Goal: Task Accomplishment & Management: Use online tool/utility

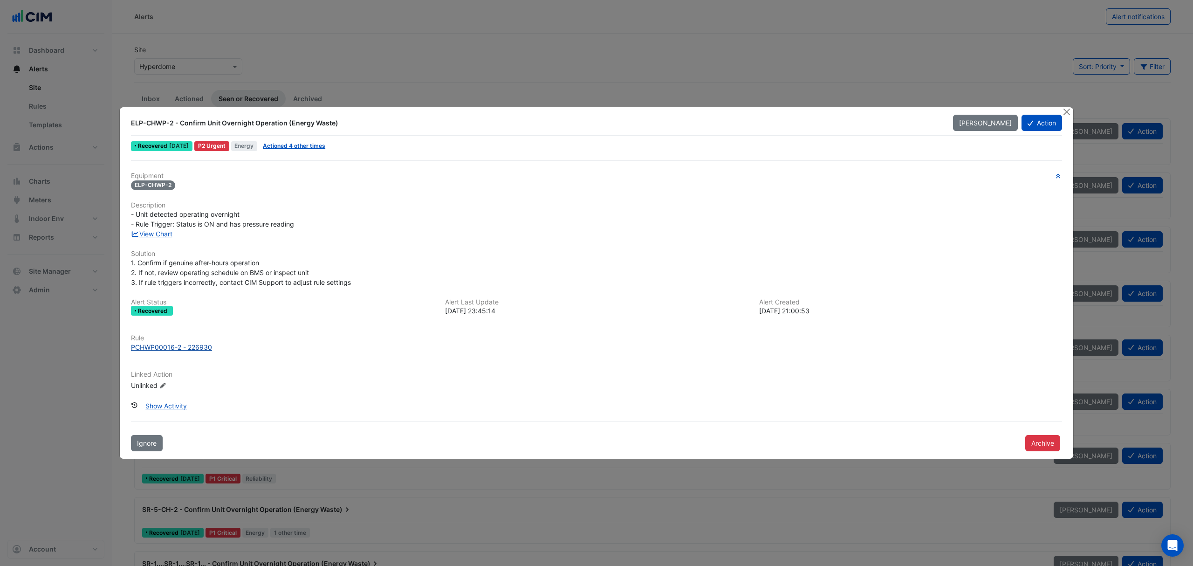
click at [169, 343] on div "PCHWP00016-2 - 226930" at bounding box center [171, 347] width 81 height 10
click at [1063, 113] on button "Close" at bounding box center [1066, 112] width 10 height 10
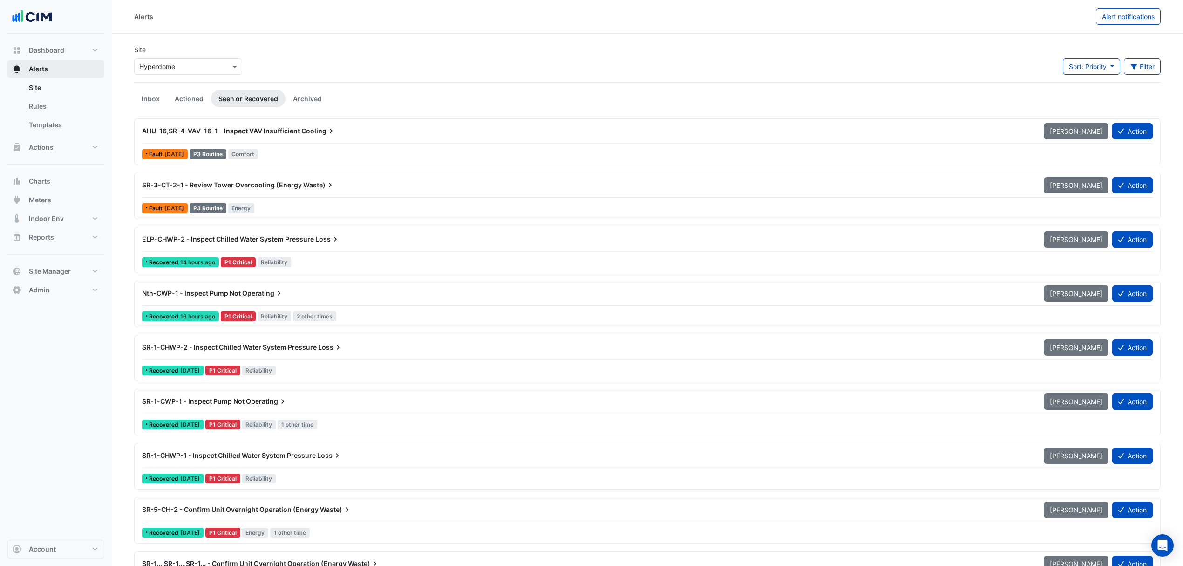
click at [66, 72] on button "Alerts" at bounding box center [55, 69] width 97 height 19
click at [35, 100] on link "Rules" at bounding box center [62, 106] width 83 height 19
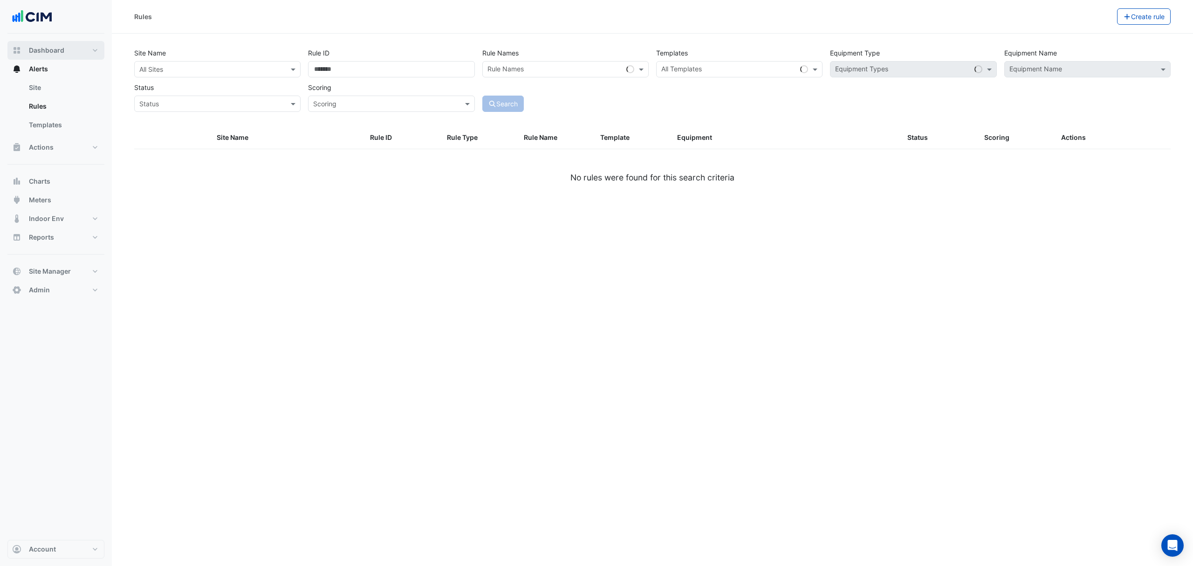
click at [57, 49] on span "Dashboard" at bounding box center [46, 50] width 35 height 9
select select "***"
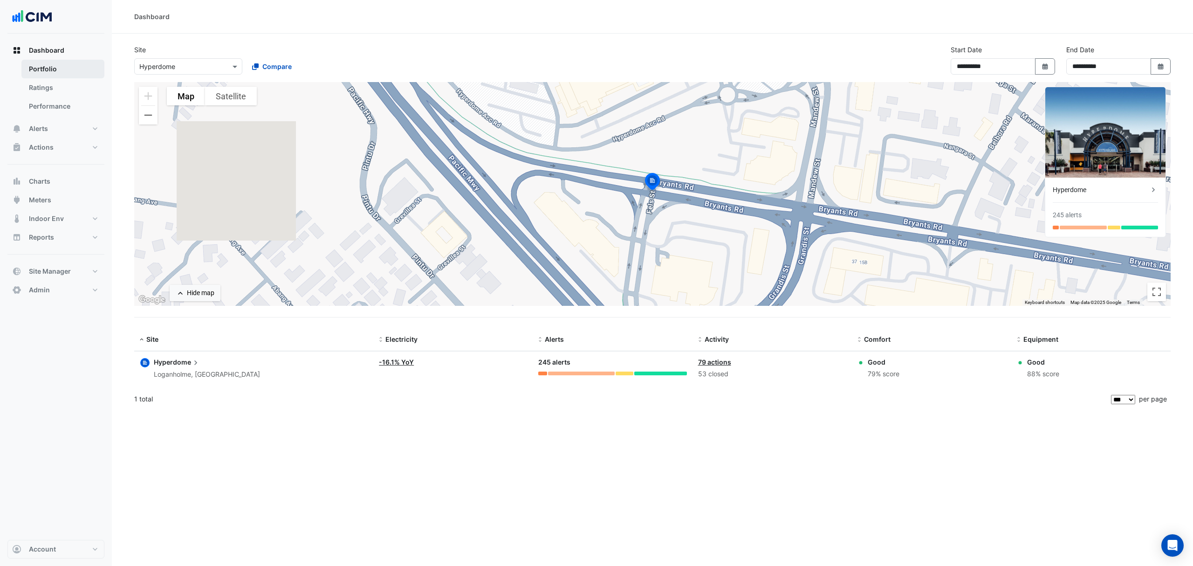
click at [58, 66] on link "Portfolio" at bounding box center [62, 69] width 83 height 19
click at [196, 56] on div "× Hyperdome Compare" at bounding box center [244, 65] width 224 height 20
click at [183, 66] on input "text" at bounding box center [178, 67] width 79 height 10
type input "**********"
click at [204, 100] on span "66 Goulburn Street" at bounding box center [180, 100] width 61 height 8
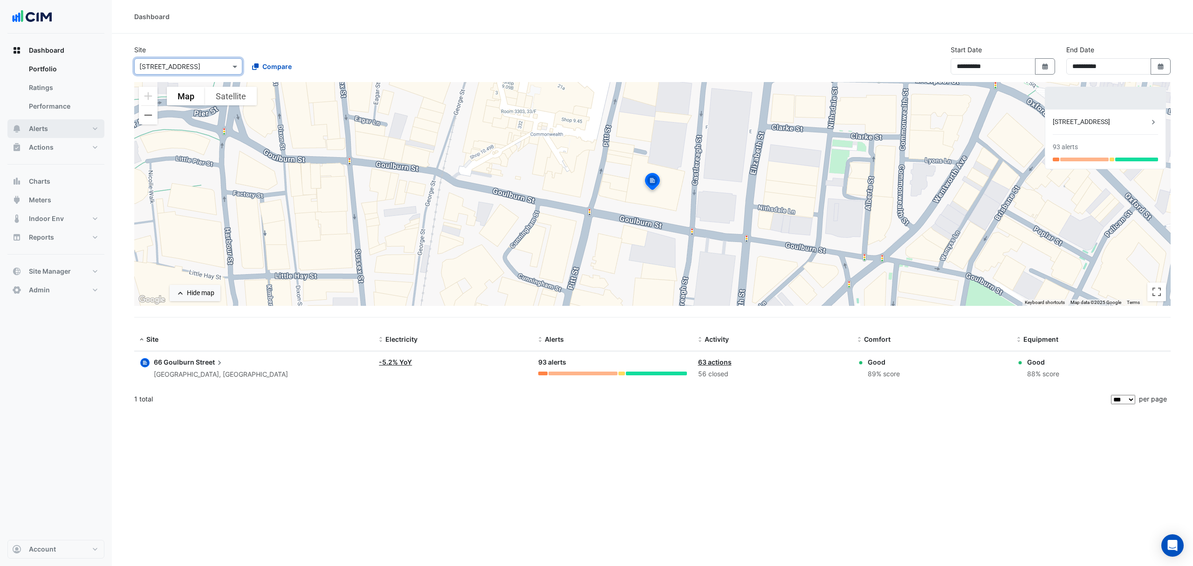
click at [50, 123] on button "Alerts" at bounding box center [55, 128] width 97 height 19
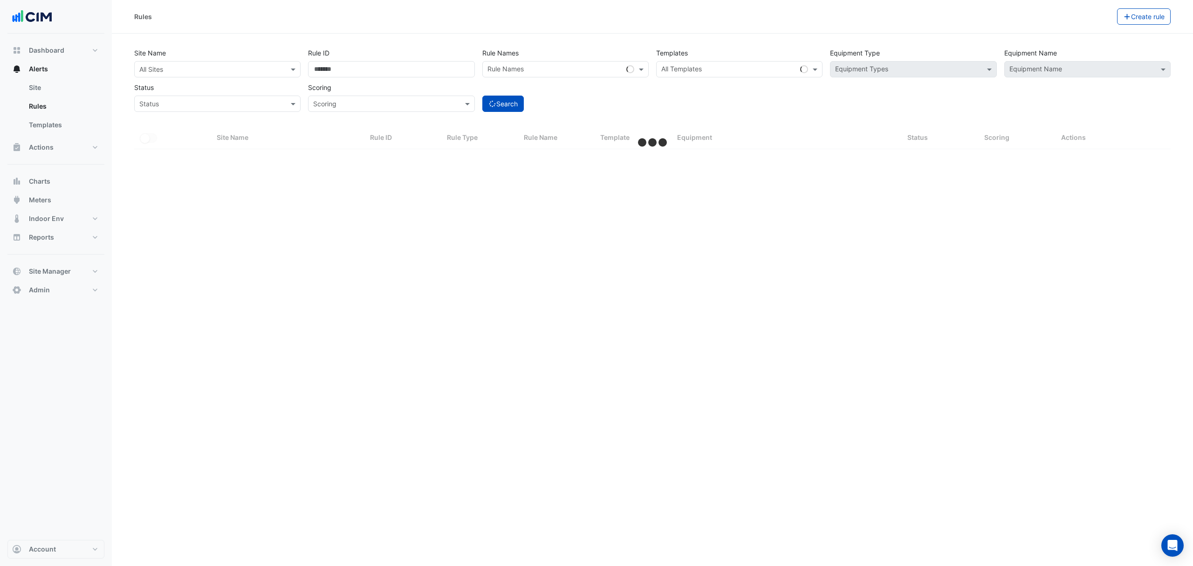
select select "***"
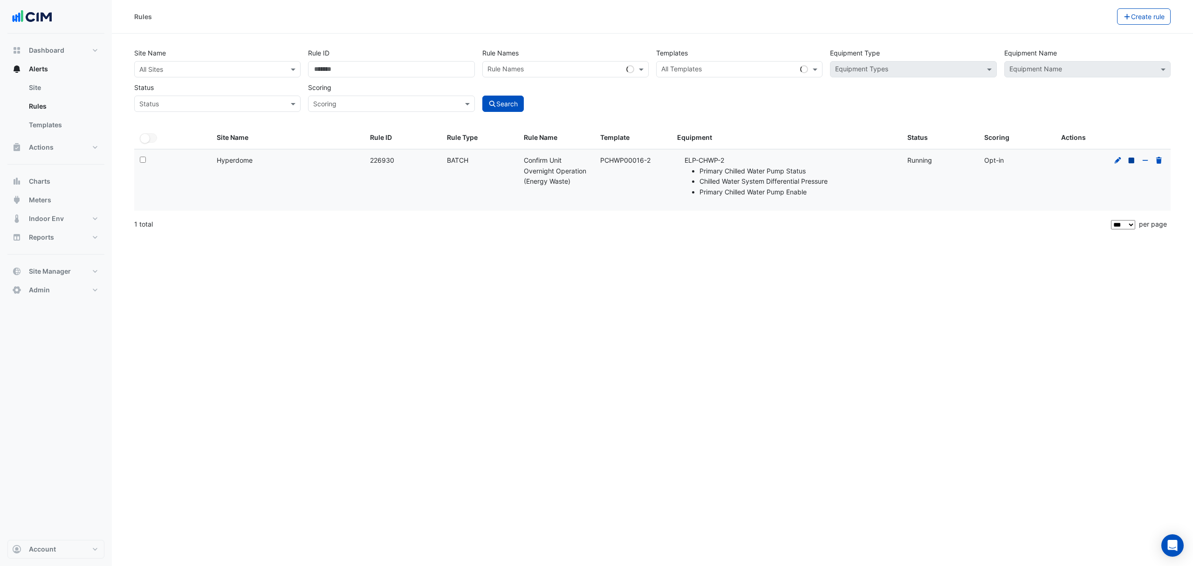
click at [1133, 158] on icon at bounding box center [1131, 160] width 6 height 6
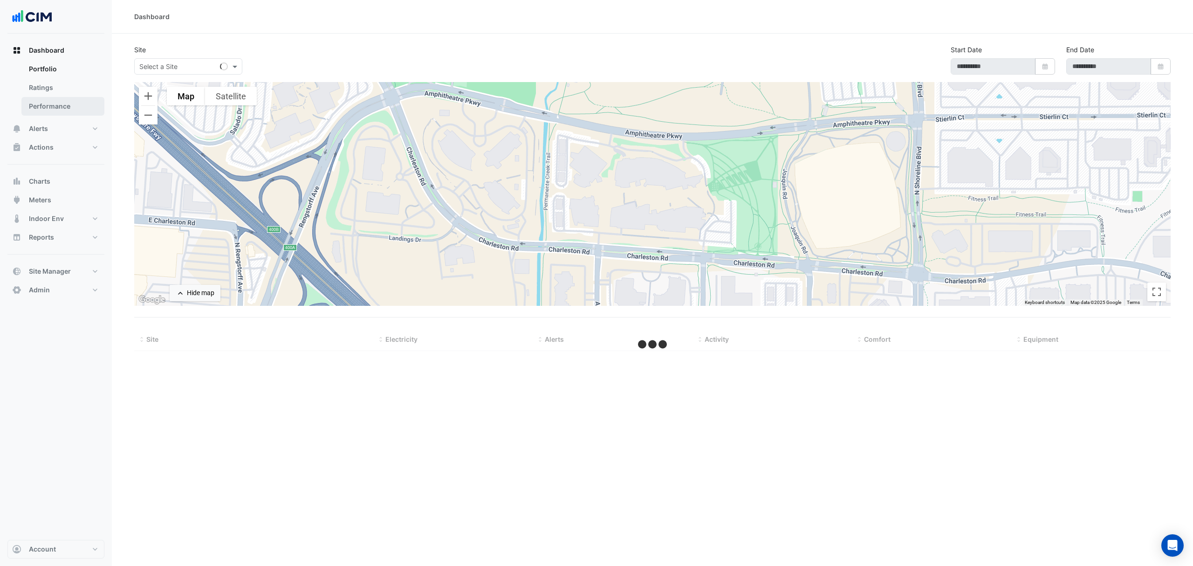
type input "**********"
select select "***"
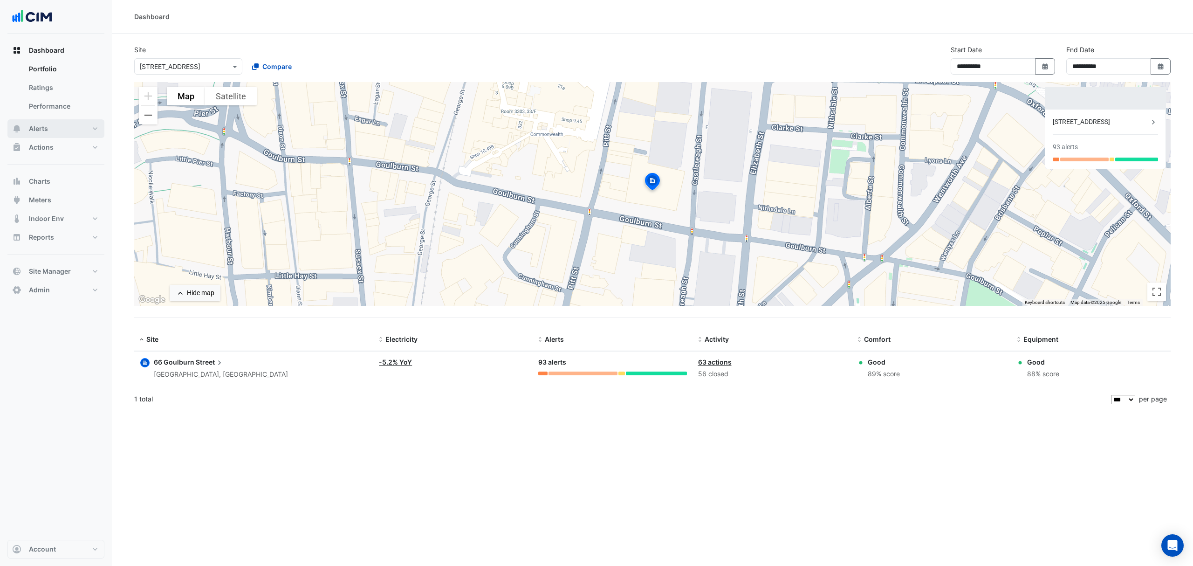
click at [49, 125] on button "Alerts" at bounding box center [55, 128] width 97 height 19
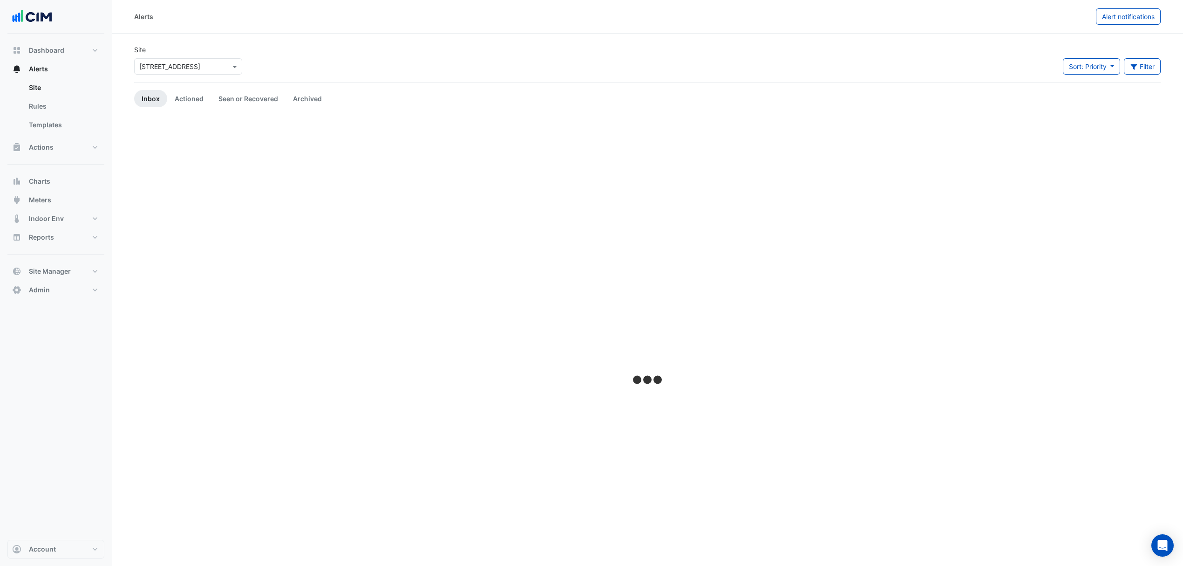
click at [180, 62] on input "text" at bounding box center [178, 67] width 79 height 10
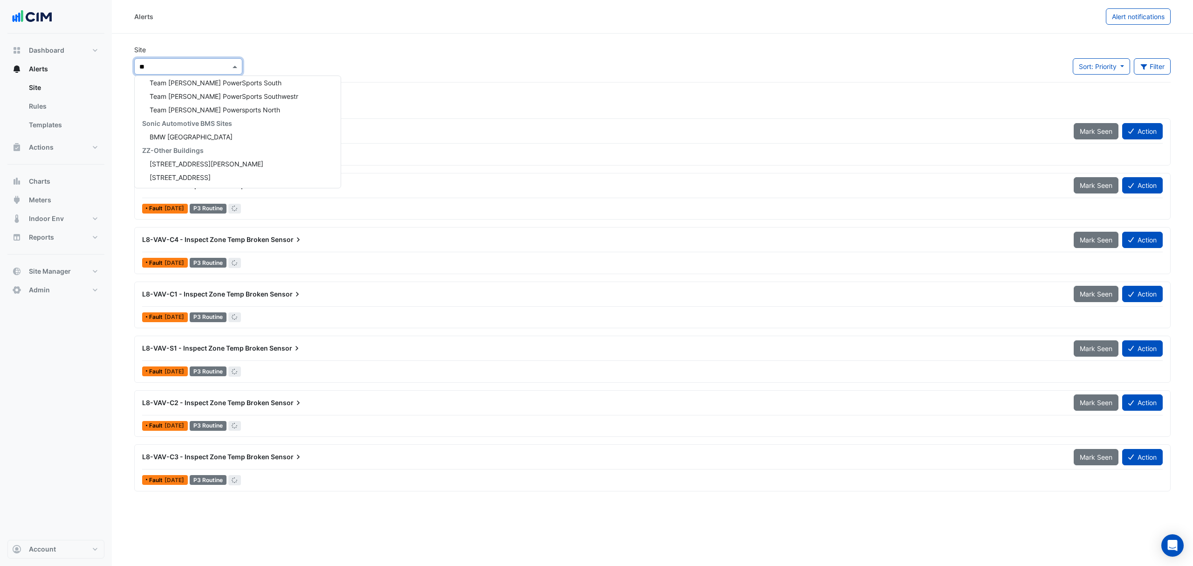
type input "***"
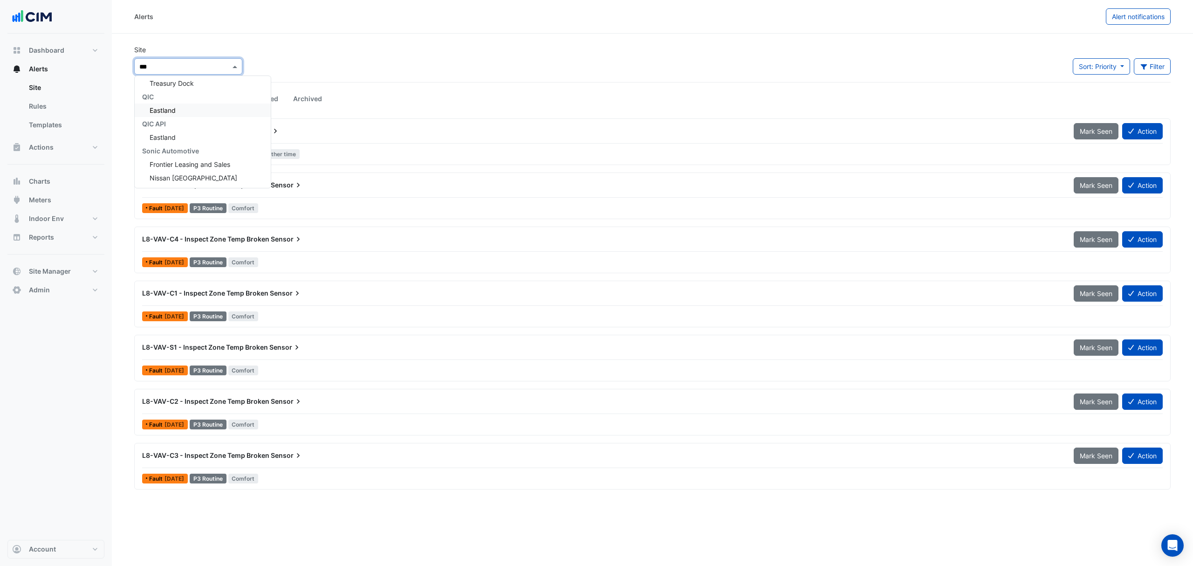
click at [179, 108] on div "Eastland" at bounding box center [203, 110] width 136 height 14
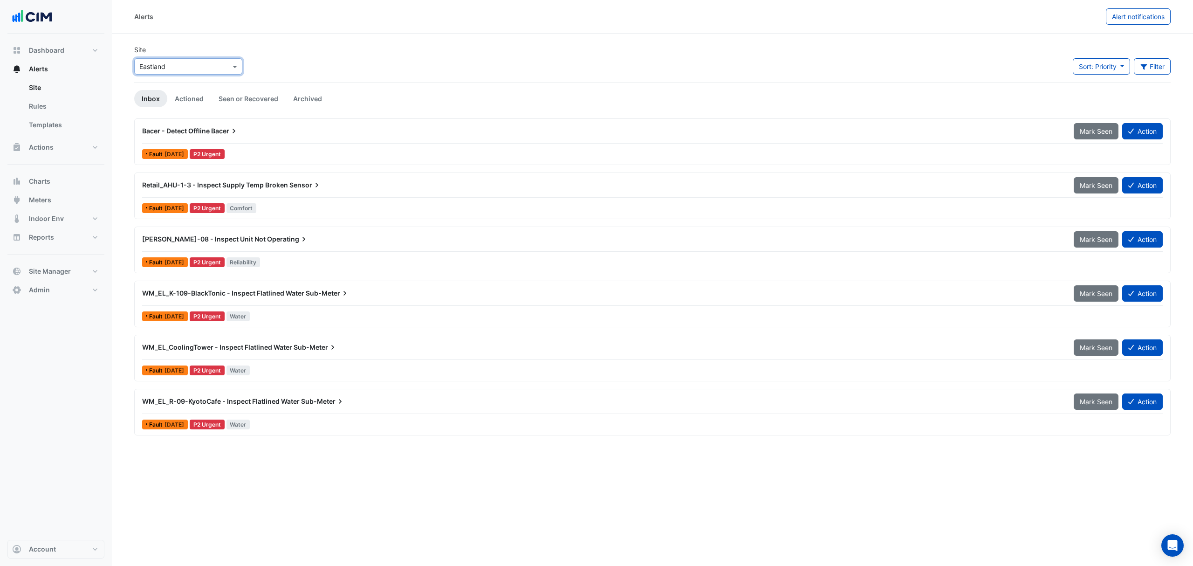
click at [240, 125] on div "Bacer - Detect Offline Bacer" at bounding box center [602, 131] width 931 height 17
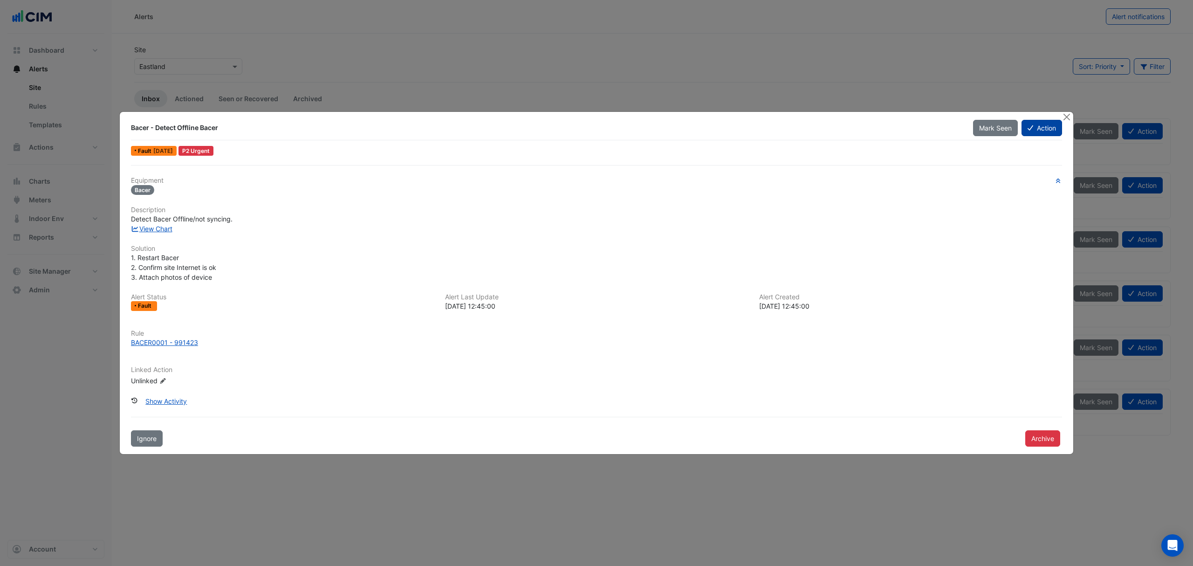
click at [1049, 120] on button "Action" at bounding box center [1041, 128] width 41 height 16
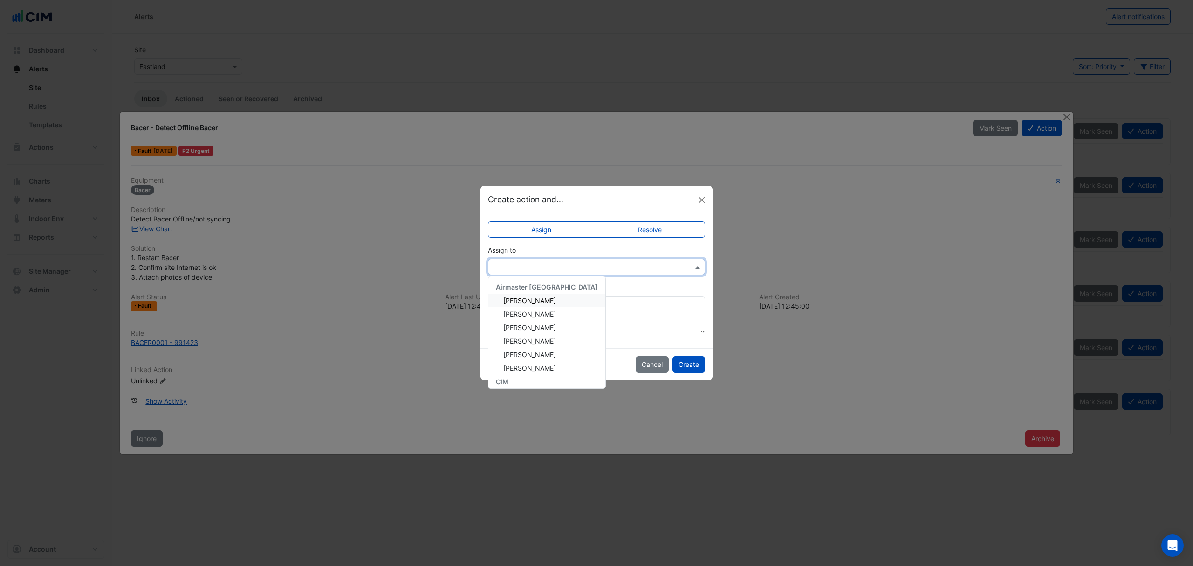
click at [565, 262] on input "text" at bounding box center [587, 267] width 188 height 10
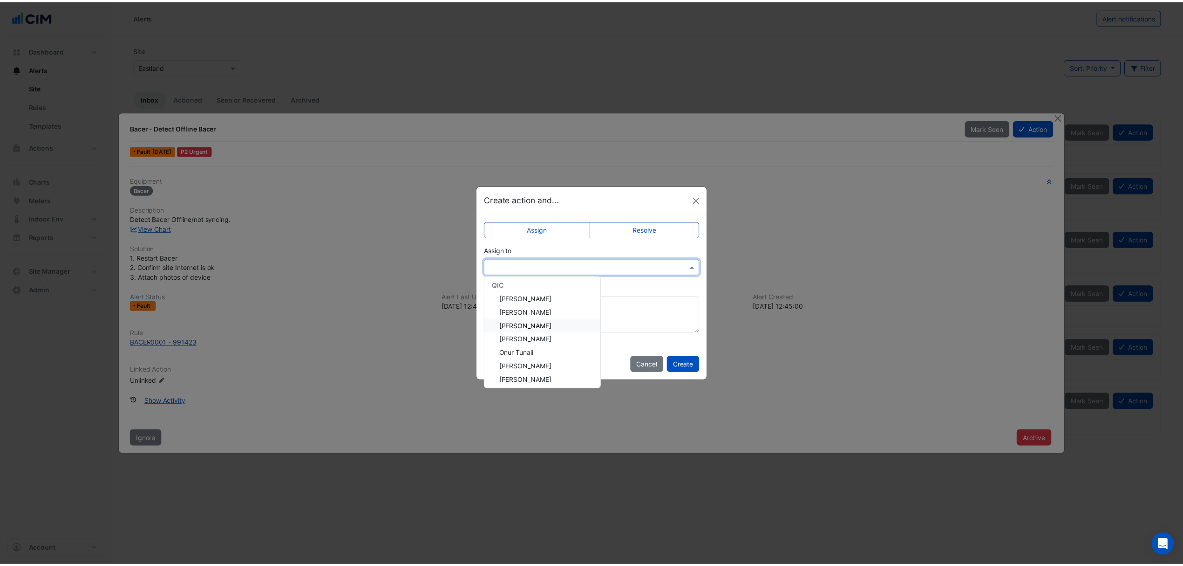
scroll to position [192, 0]
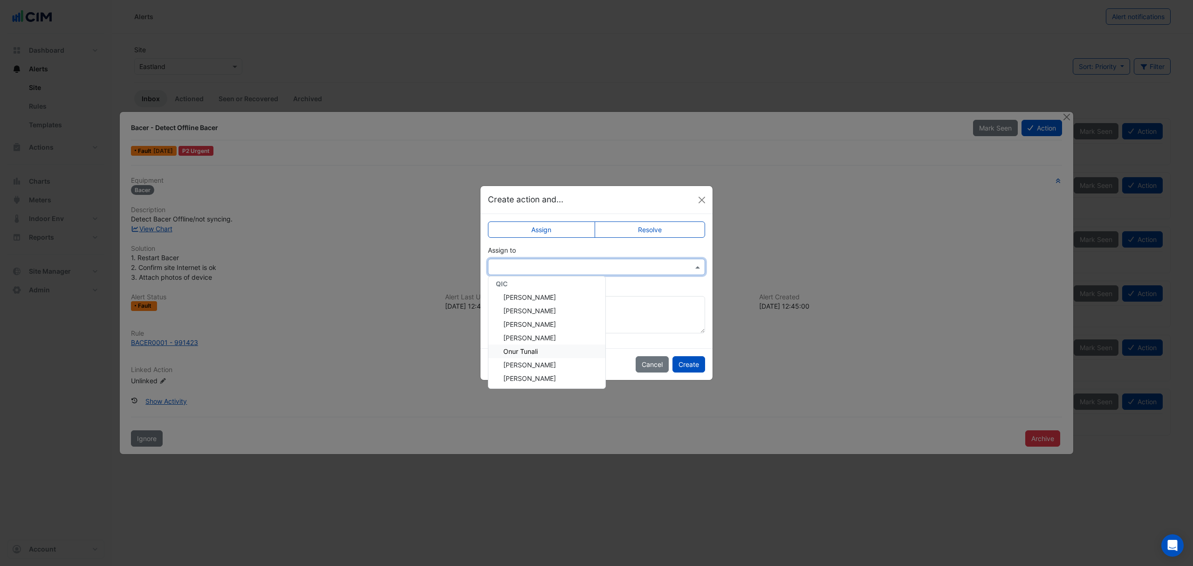
click at [529, 347] on span "Onur Tunali" at bounding box center [520, 351] width 34 height 8
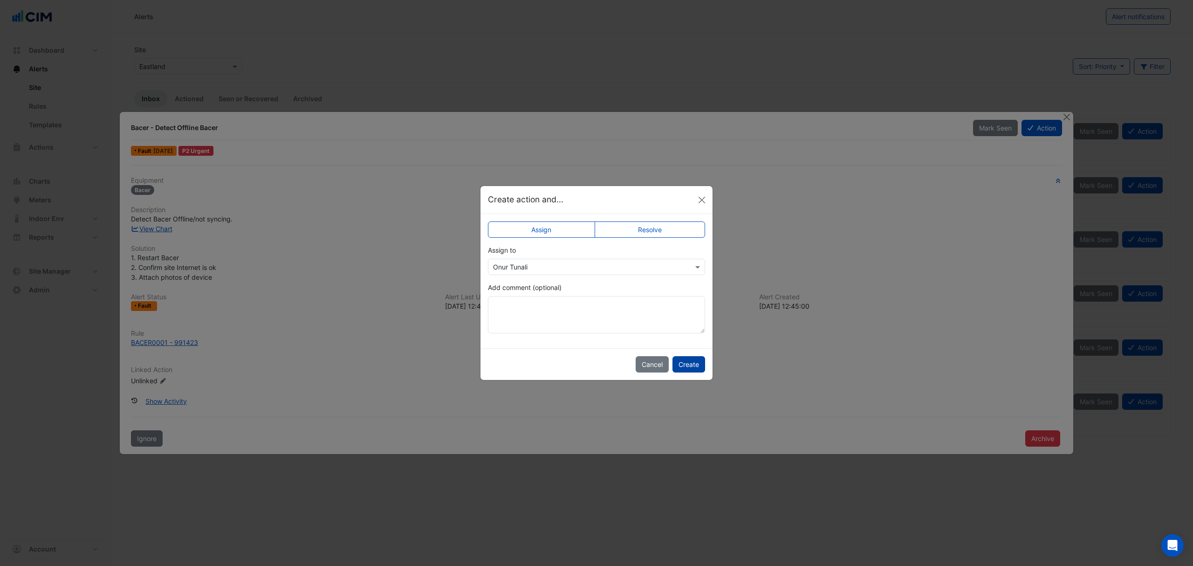
click at [683, 364] on button "Create" at bounding box center [688, 364] width 33 height 16
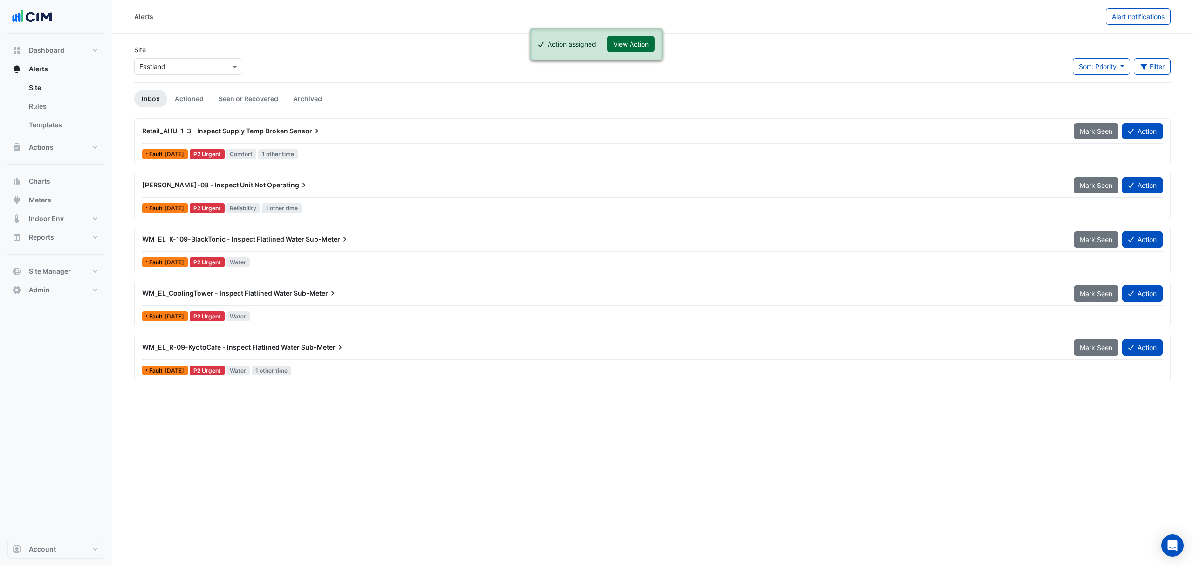
click at [653, 43] on button "View Action" at bounding box center [631, 44] width 48 height 16
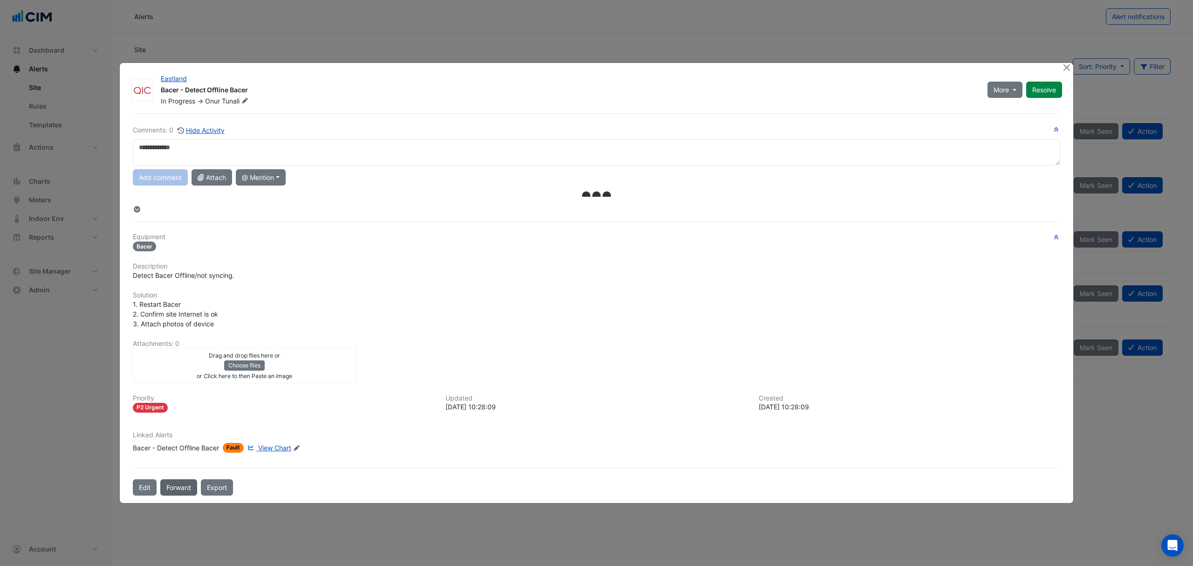
click at [176, 492] on button "Forward" at bounding box center [178, 487] width 37 height 16
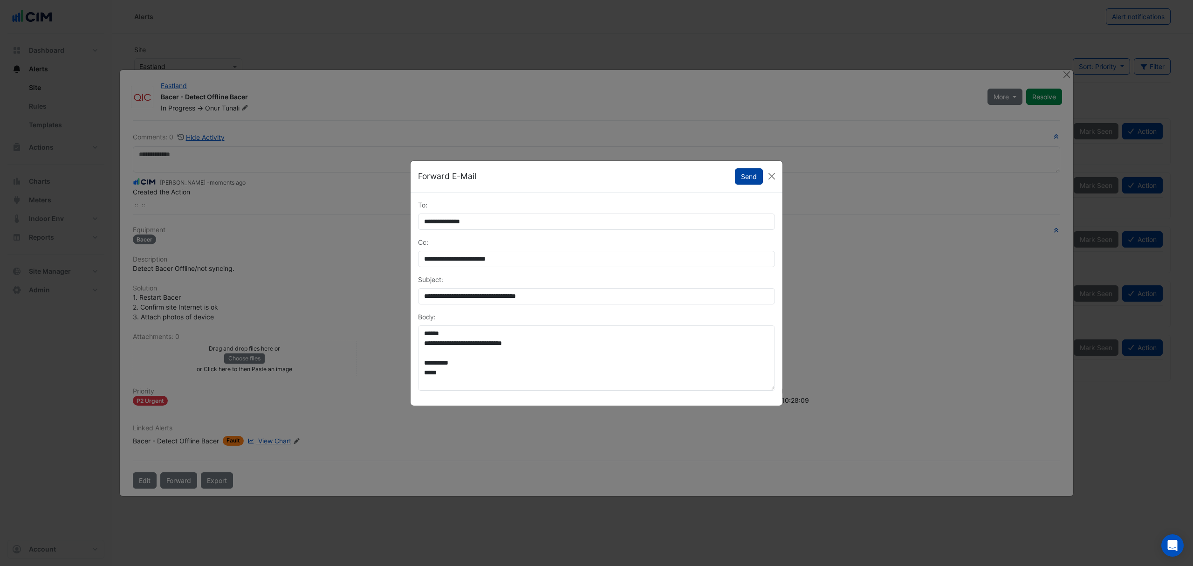
click at [750, 172] on button "Send" at bounding box center [749, 176] width 28 height 16
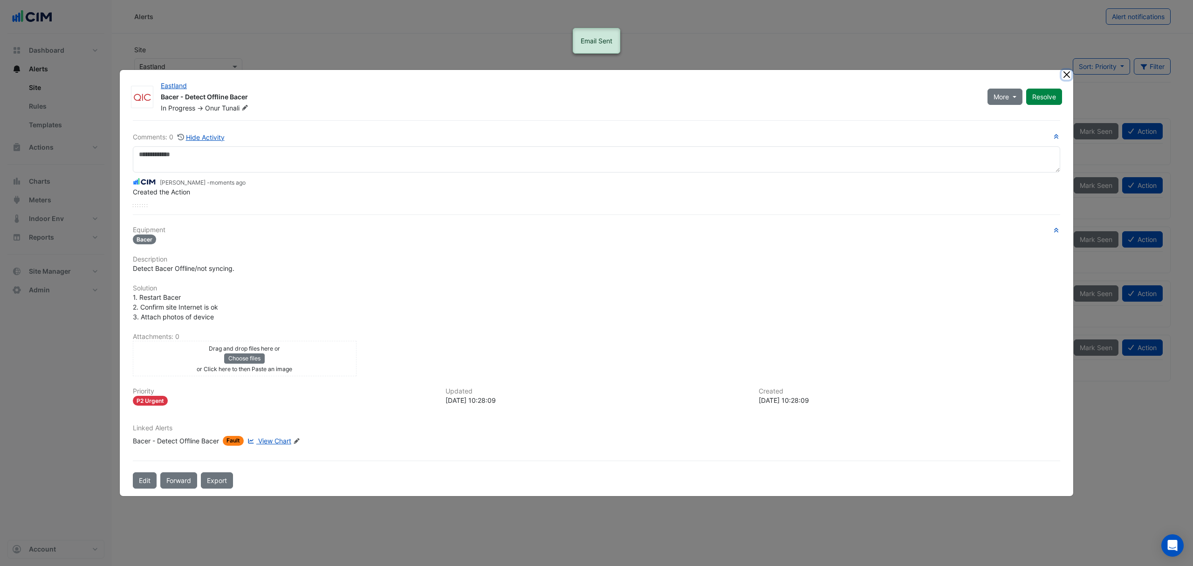
click at [1068, 77] on button "Close" at bounding box center [1066, 75] width 10 height 10
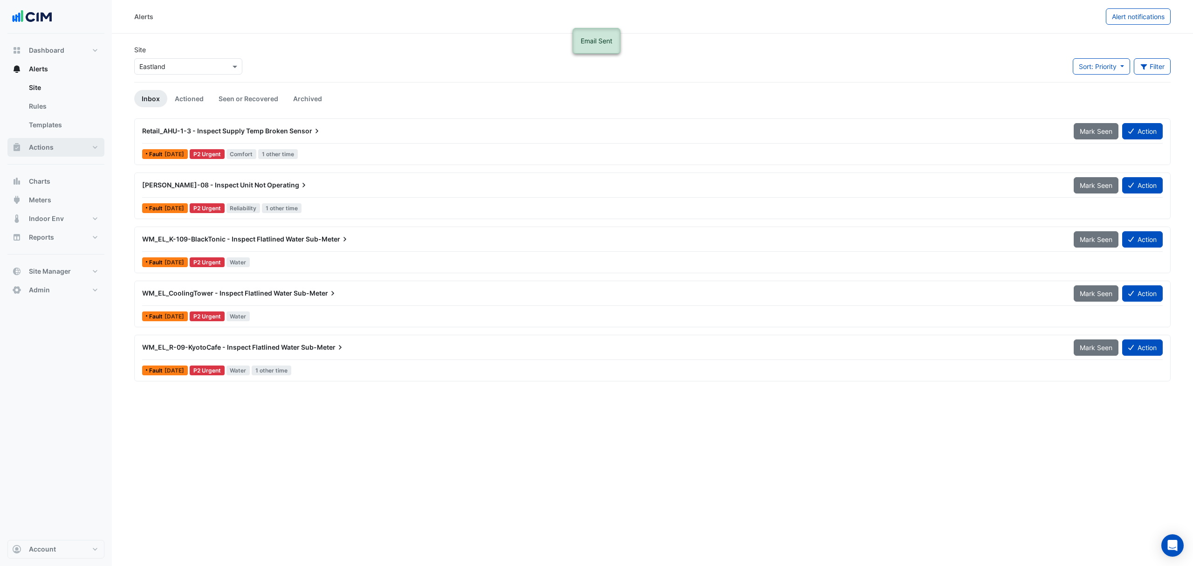
click at [74, 148] on button "Actions" at bounding box center [55, 147] width 97 height 19
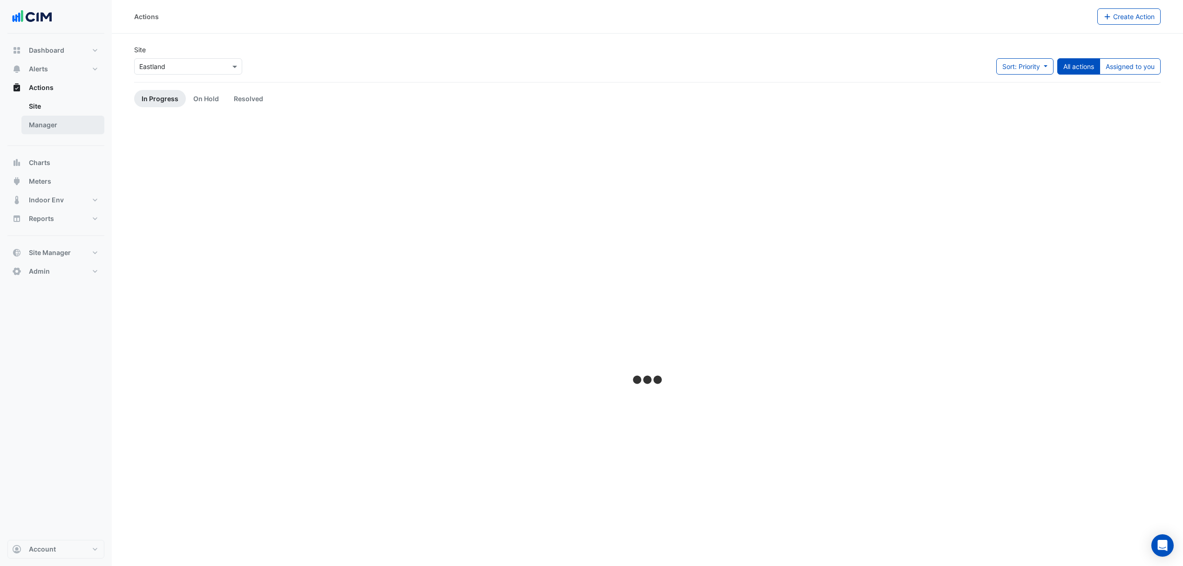
click at [54, 122] on link "Manager" at bounding box center [62, 125] width 83 height 19
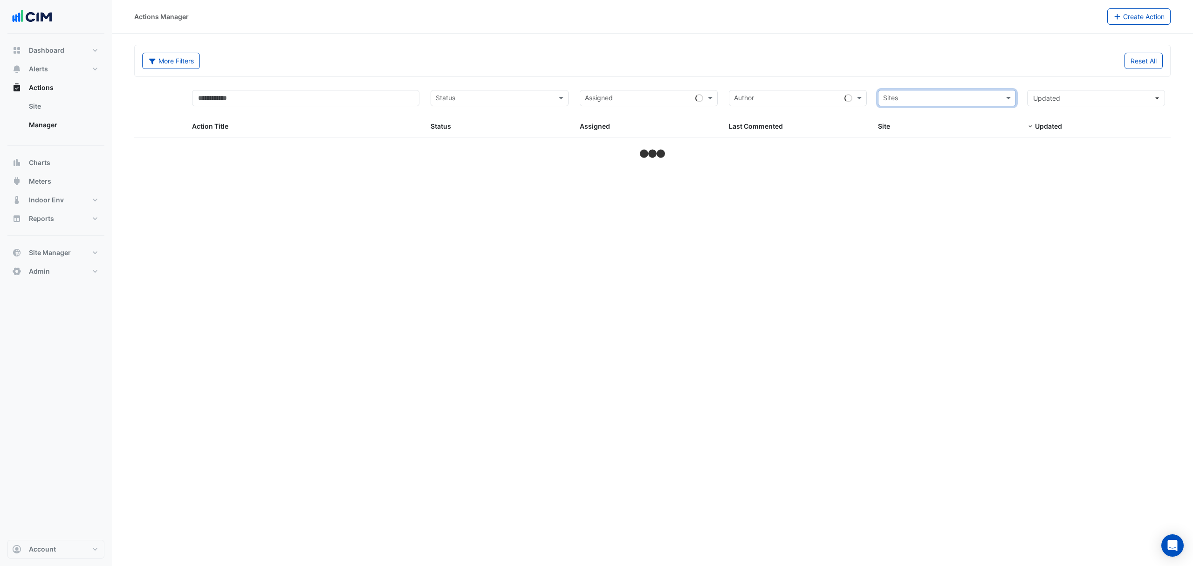
select select "***"
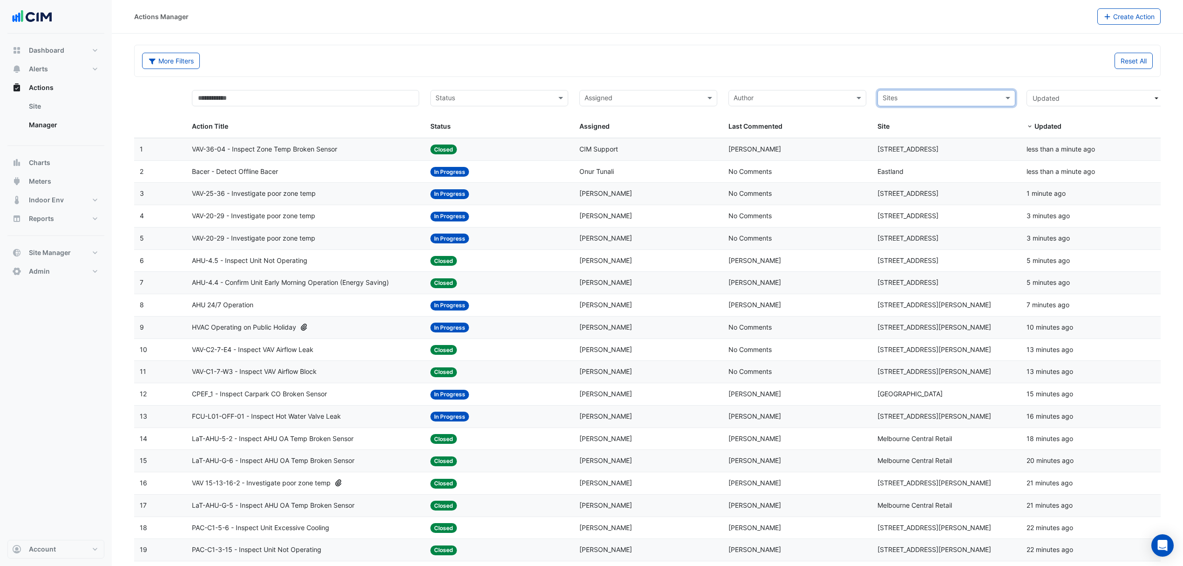
click at [287, 192] on span "VAV-25-36 - Investigate poor zone temp" at bounding box center [254, 193] width 124 height 11
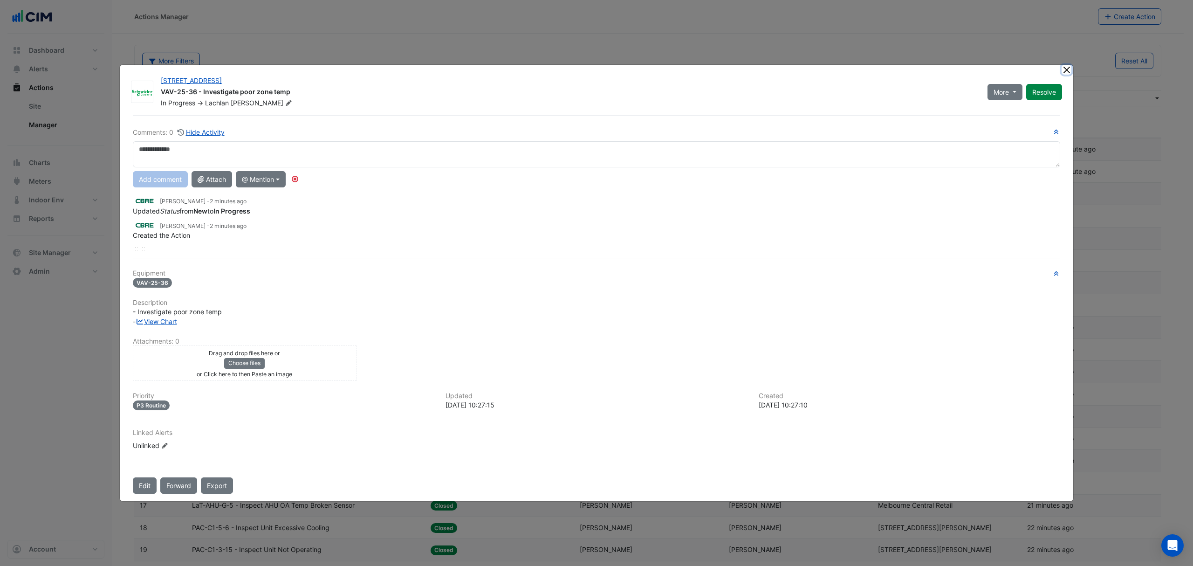
click at [1067, 68] on button "Close" at bounding box center [1066, 70] width 10 height 10
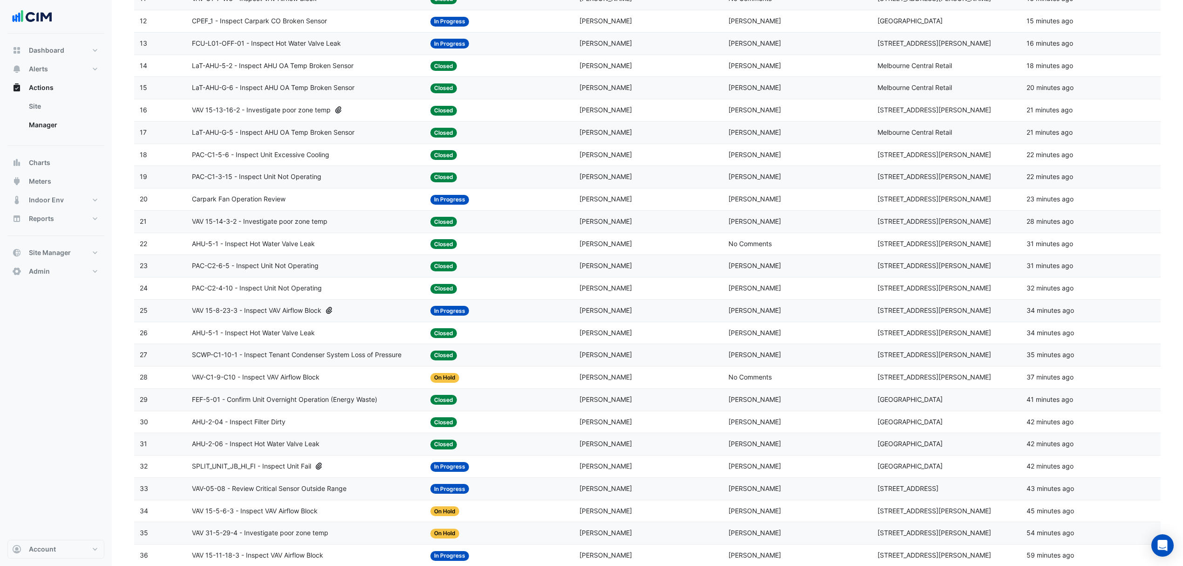
scroll to position [435, 0]
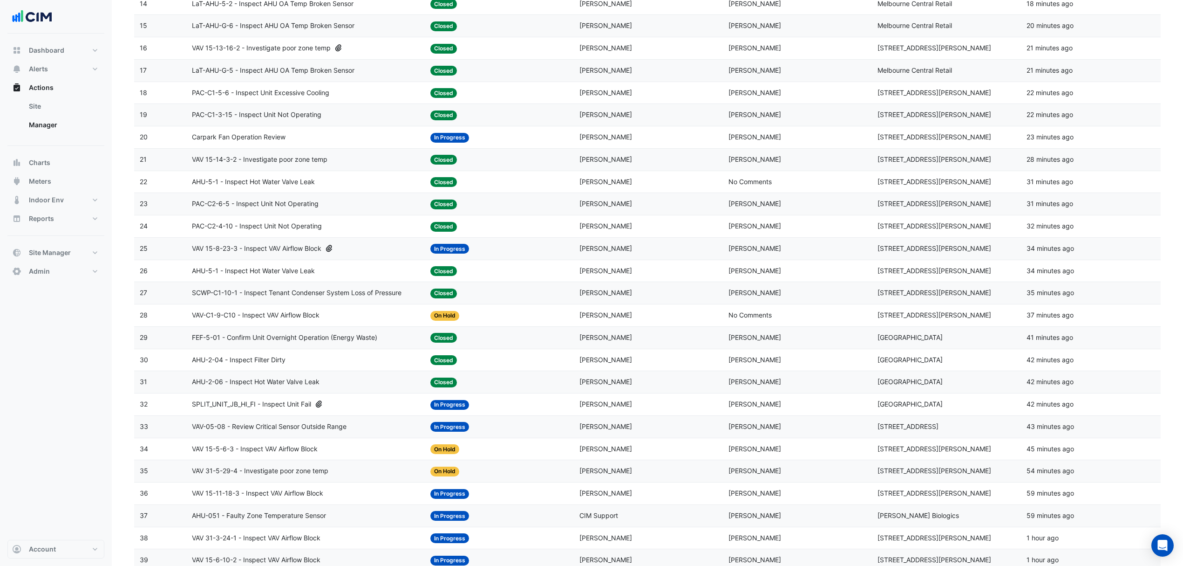
click at [274, 341] on span "FEF-5-01 - Confirm Unit Overnight Operation (Energy Waste)" at bounding box center [284, 337] width 185 height 11
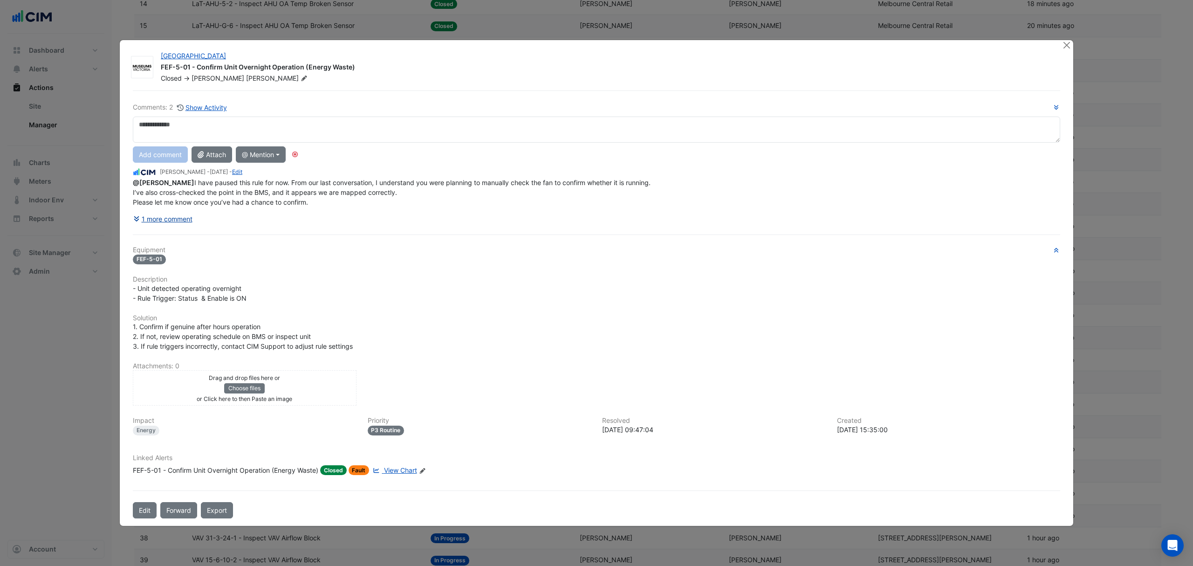
click at [157, 214] on button "1 more comment" at bounding box center [163, 219] width 60 height 16
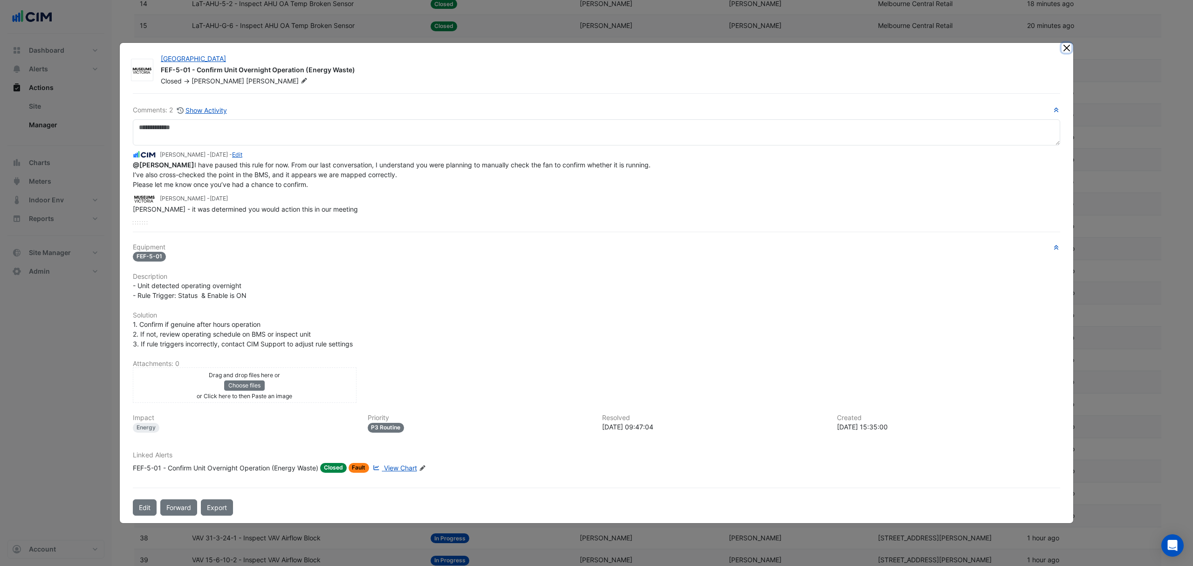
click at [1063, 45] on button "Close" at bounding box center [1066, 48] width 10 height 10
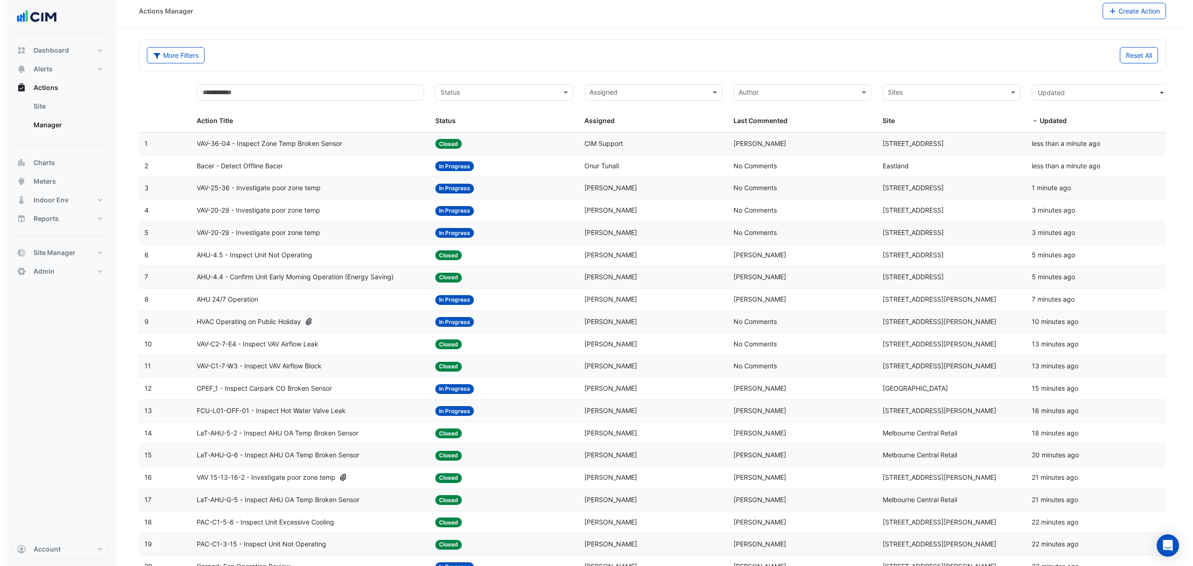
scroll to position [0, 0]
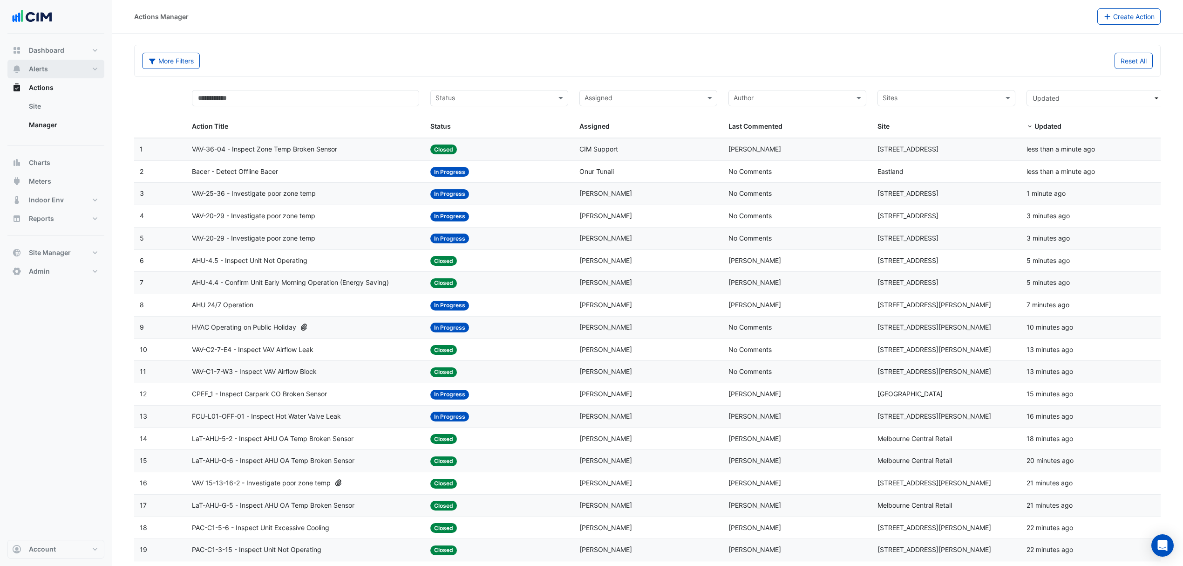
click at [31, 65] on span "Alerts" at bounding box center [38, 68] width 19 height 9
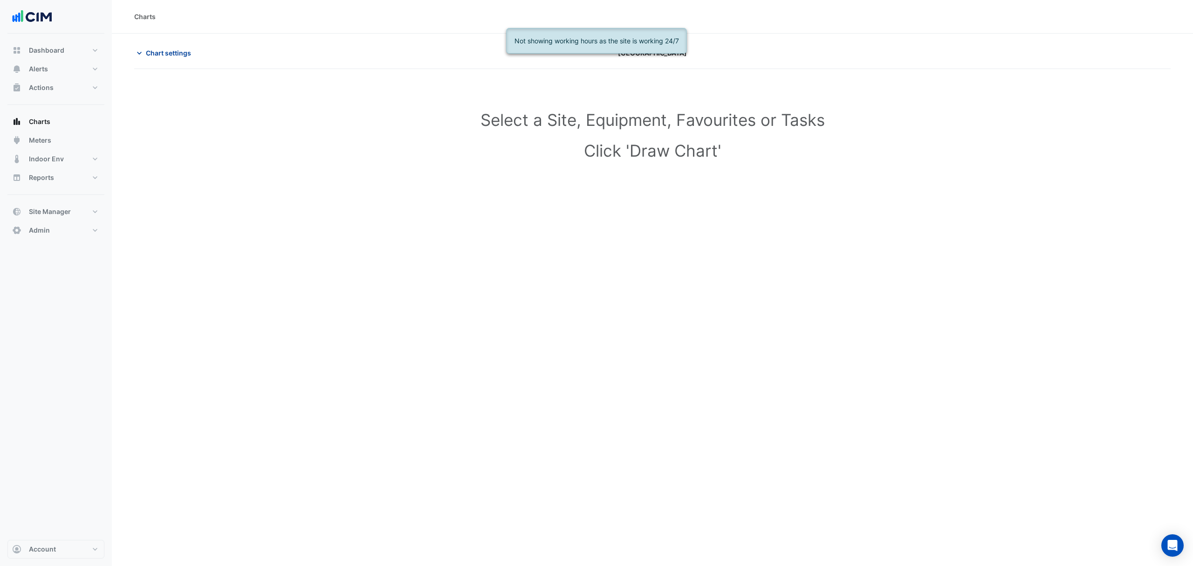
type input "**********"
click at [157, 47] on button "Chart settings" at bounding box center [165, 53] width 63 height 16
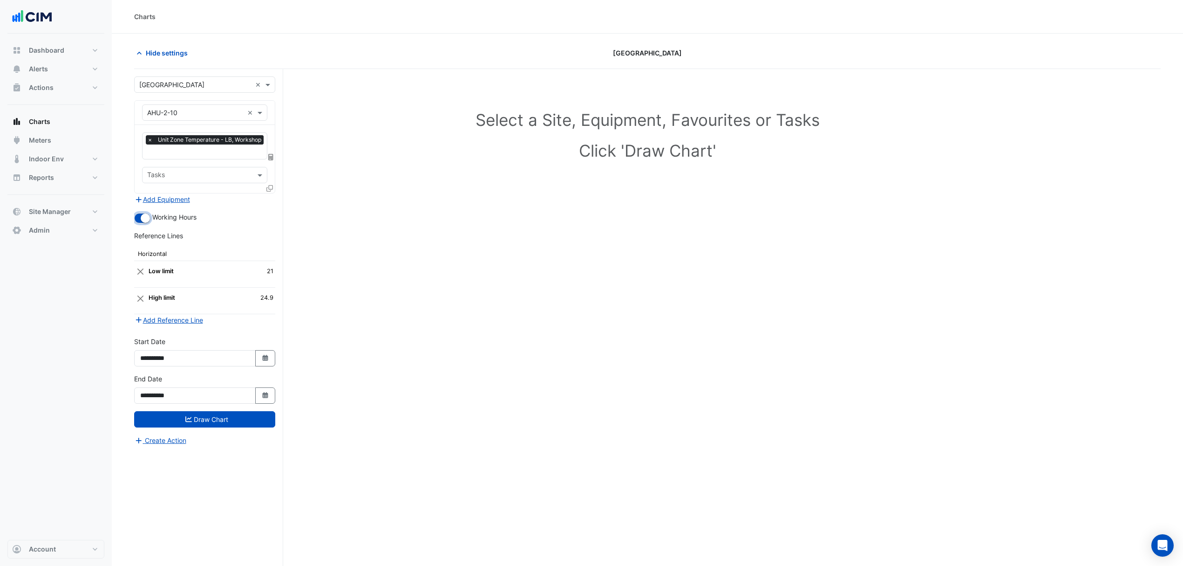
drag, startPoint x: 135, startPoint y: 217, endPoint x: 140, endPoint y: 225, distance: 9.0
click at [136, 217] on button "button" at bounding box center [142, 218] width 16 height 10
click at [179, 419] on button "Draw Chart" at bounding box center [204, 419] width 141 height 16
